Goal: Answer question/provide support

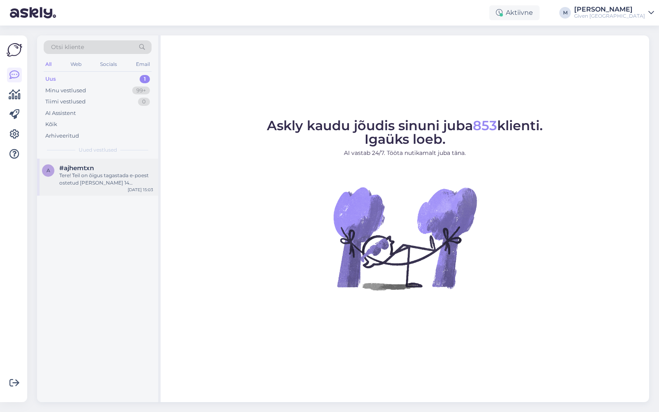
click at [86, 169] on span "#ajhemtxn" at bounding box center [76, 167] width 35 height 7
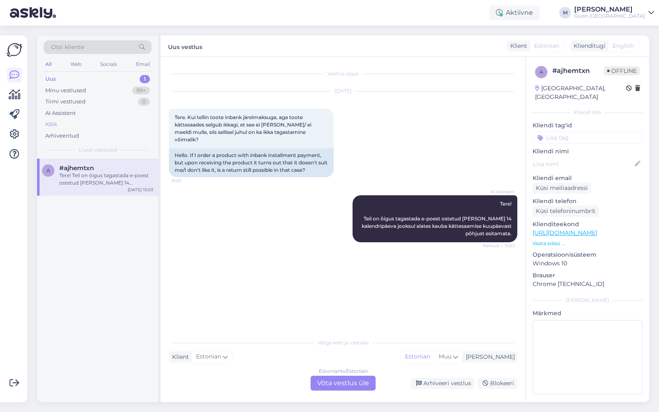
click at [56, 124] on div "Kõik" at bounding box center [51, 124] width 12 height 8
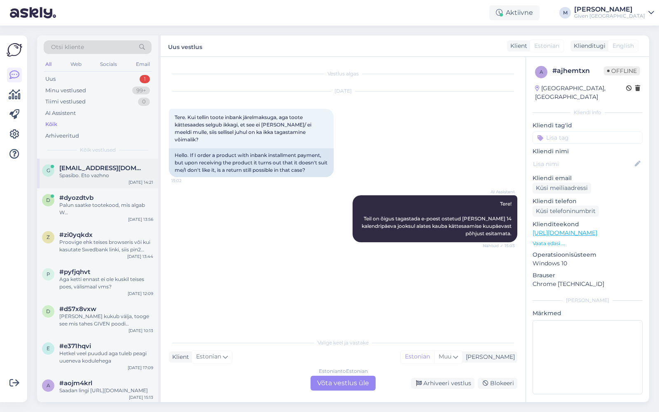
click at [105, 169] on span "g0hbl4@gmail.com" at bounding box center [102, 167] width 86 height 7
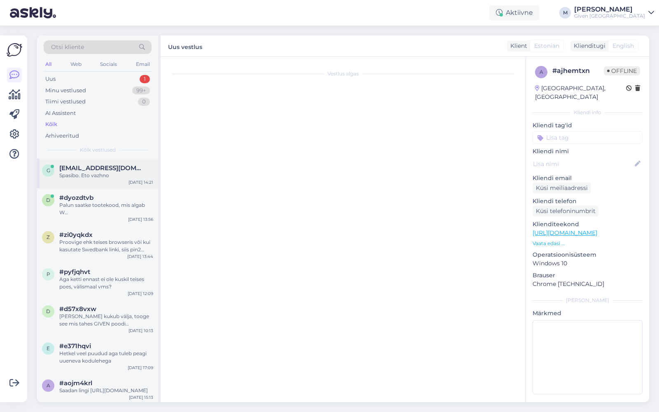
scroll to position [331, 0]
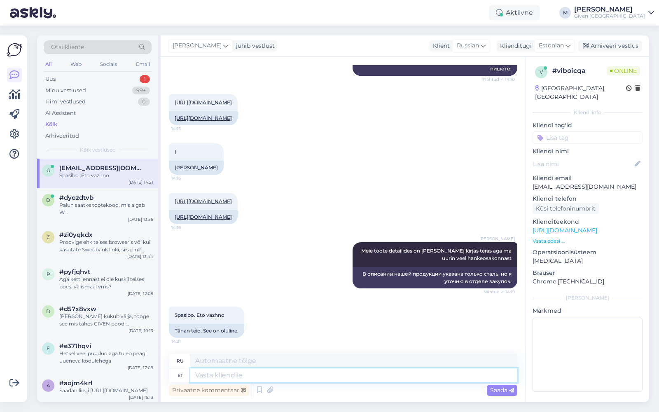
click at [287, 377] on textarea at bounding box center [353, 375] width 327 height 14
type textarea "See e"
type textarea "Этот"
type textarea "See ei o"
type textarea "Это не"
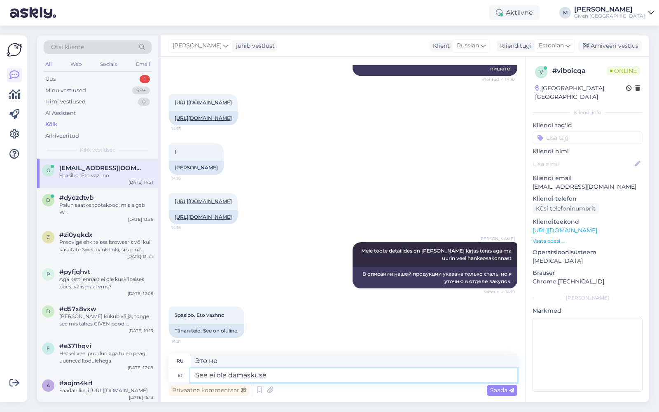
type textarea "See ei ole damaskuse t"
type textarea "Это не Дамаск."
type textarea "See ei ole damaskuse teras, s"
type textarea "Это не дамасская сталь,"
type textarea "See ei ole damaskuse teras, see on"
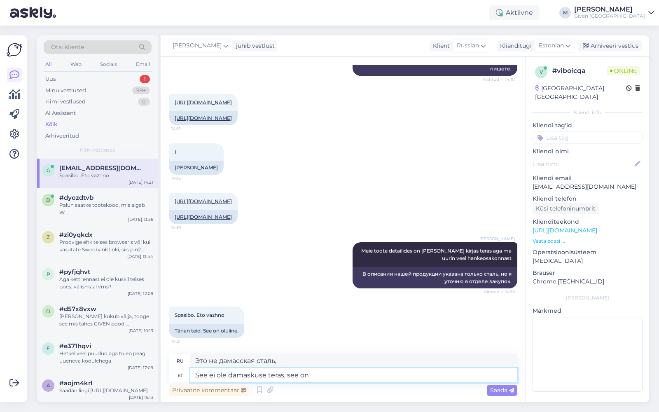
type textarea "Это не дамасская сталь, это"
type textarea "See ei ole damaskuse teras, see on tavaline te"
type textarea "Это не дамасская сталь, это обычная."
type textarea "See ei ole damaskuse teras, see on tavaline teras"
type textarea "Это не дамасская сталь, это обычная сталь."
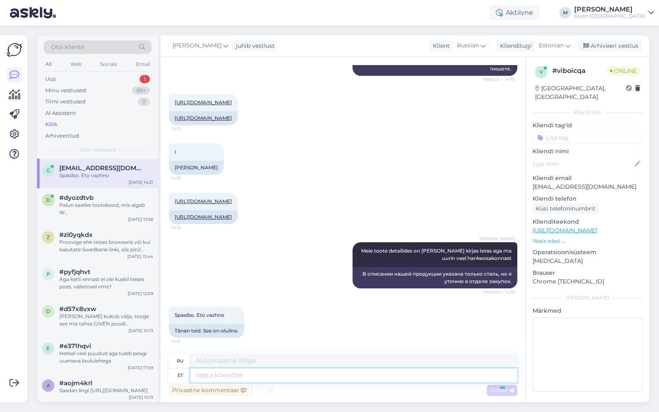
scroll to position [380, 0]
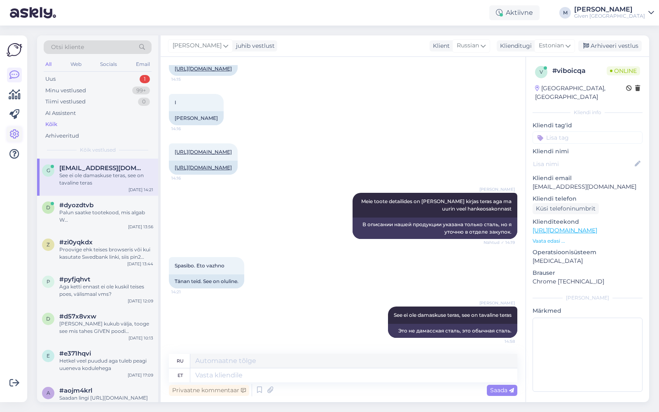
click at [13, 134] on icon at bounding box center [14, 134] width 10 height 10
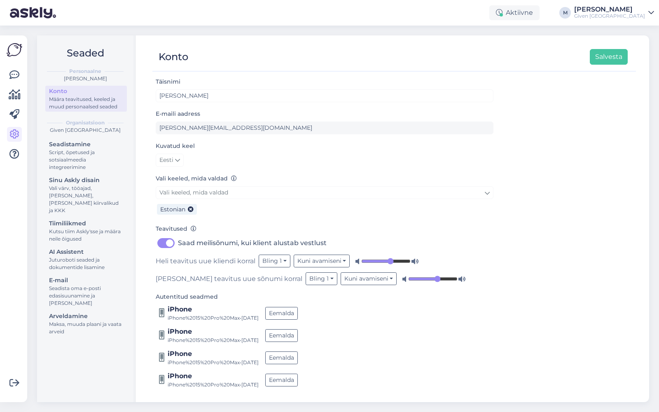
click at [638, 16] on div "Given Estonia" at bounding box center [609, 16] width 71 height 7
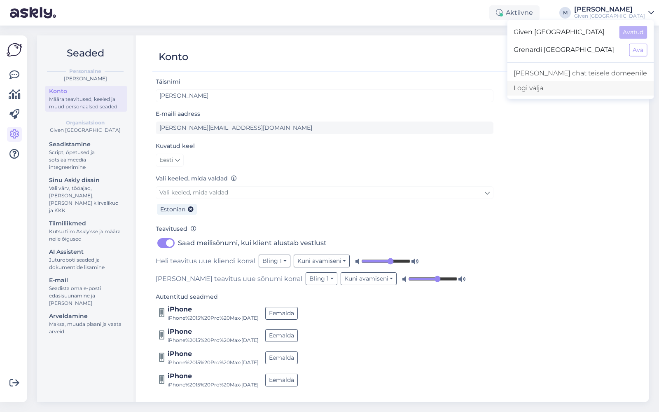
click at [571, 91] on div "Logi välja" at bounding box center [580, 88] width 147 height 15
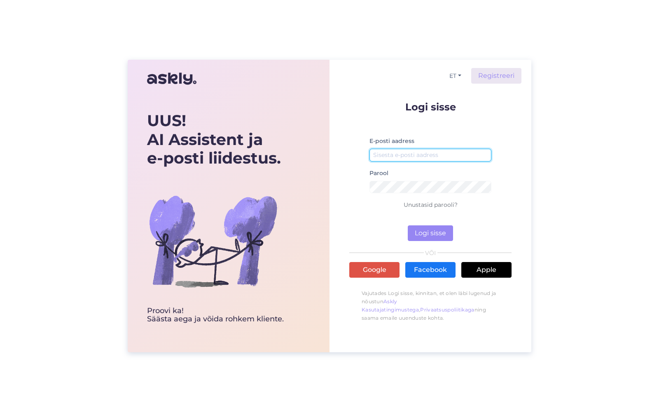
type input "[PERSON_NAME][EMAIL_ADDRESS][DOMAIN_NAME]"
click at [431, 231] on button "Logi sisse" at bounding box center [430, 233] width 45 height 16
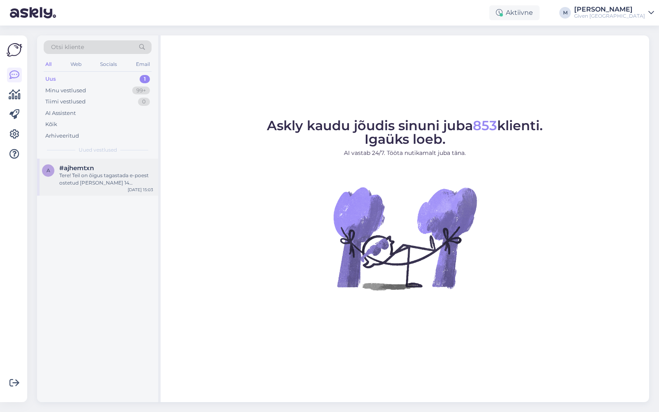
click at [120, 186] on div "Tere! Teil on õigus tagastada e-poest ostetud [PERSON_NAME] 14 kalendripäeva jo…" at bounding box center [106, 179] width 94 height 15
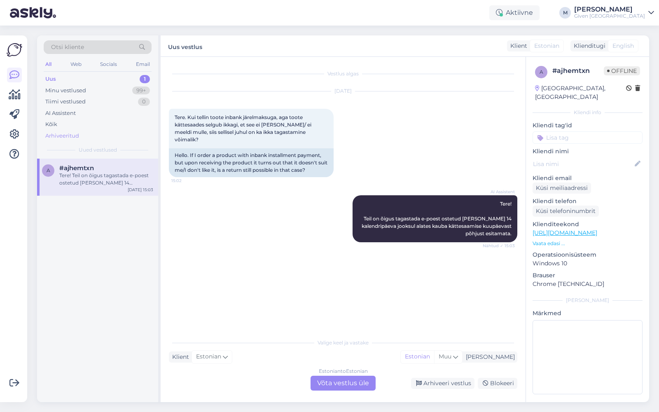
click at [58, 130] on div "Arhiveeritud" at bounding box center [98, 136] width 108 height 12
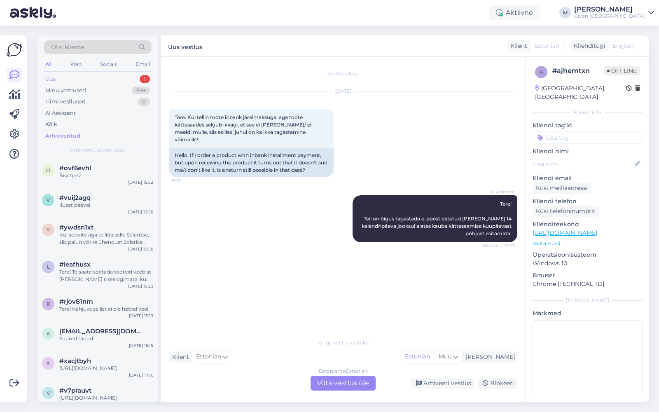
click at [106, 77] on div "Uus 1" at bounding box center [98, 79] width 108 height 12
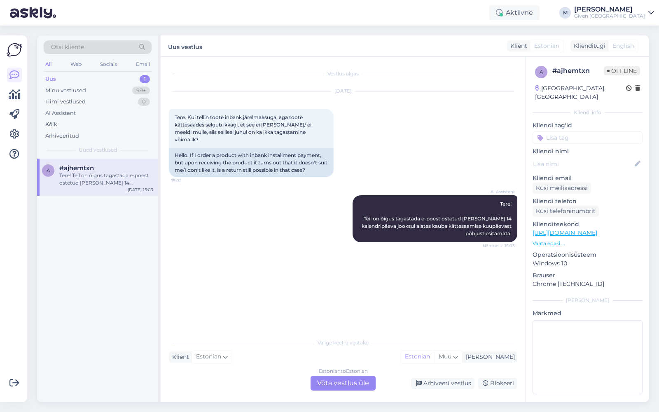
click at [96, 176] on div "Tere! Teil on õigus tagastada e-poest ostetud [PERSON_NAME] 14 kalendripäeva jo…" at bounding box center [106, 179] width 94 height 15
click at [352, 384] on div "Estonian to Estonian Võta vestlus üle" at bounding box center [342, 382] width 65 height 15
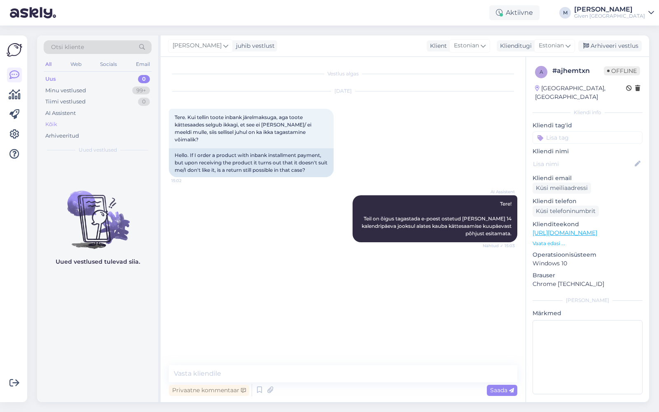
click at [63, 123] on div "Kõik" at bounding box center [98, 125] width 108 height 12
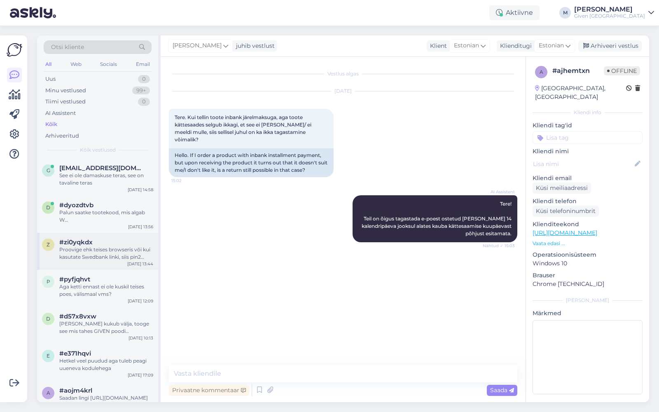
click at [118, 243] on div "#zi0yqkdx" at bounding box center [106, 241] width 94 height 7
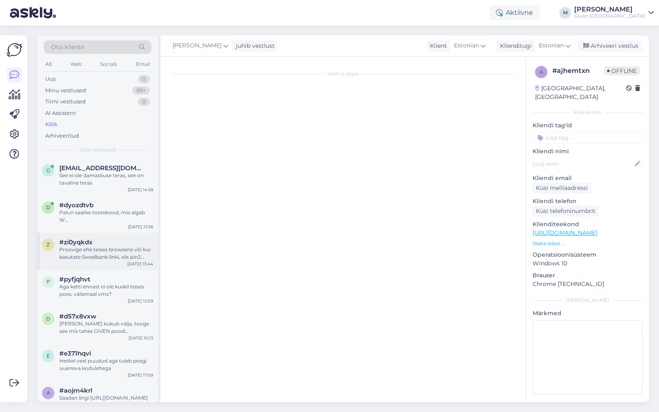
scroll to position [63, 0]
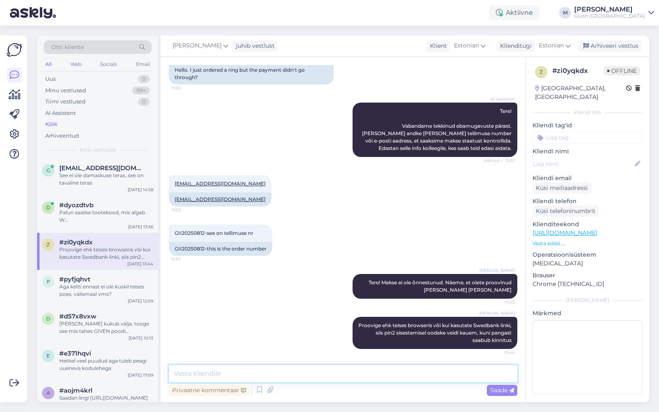
click at [289, 377] on textarea at bounding box center [343, 373] width 348 height 17
type textarea "Tere! teie makse nüüd õnnestus"
